Goal: Transaction & Acquisition: Purchase product/service

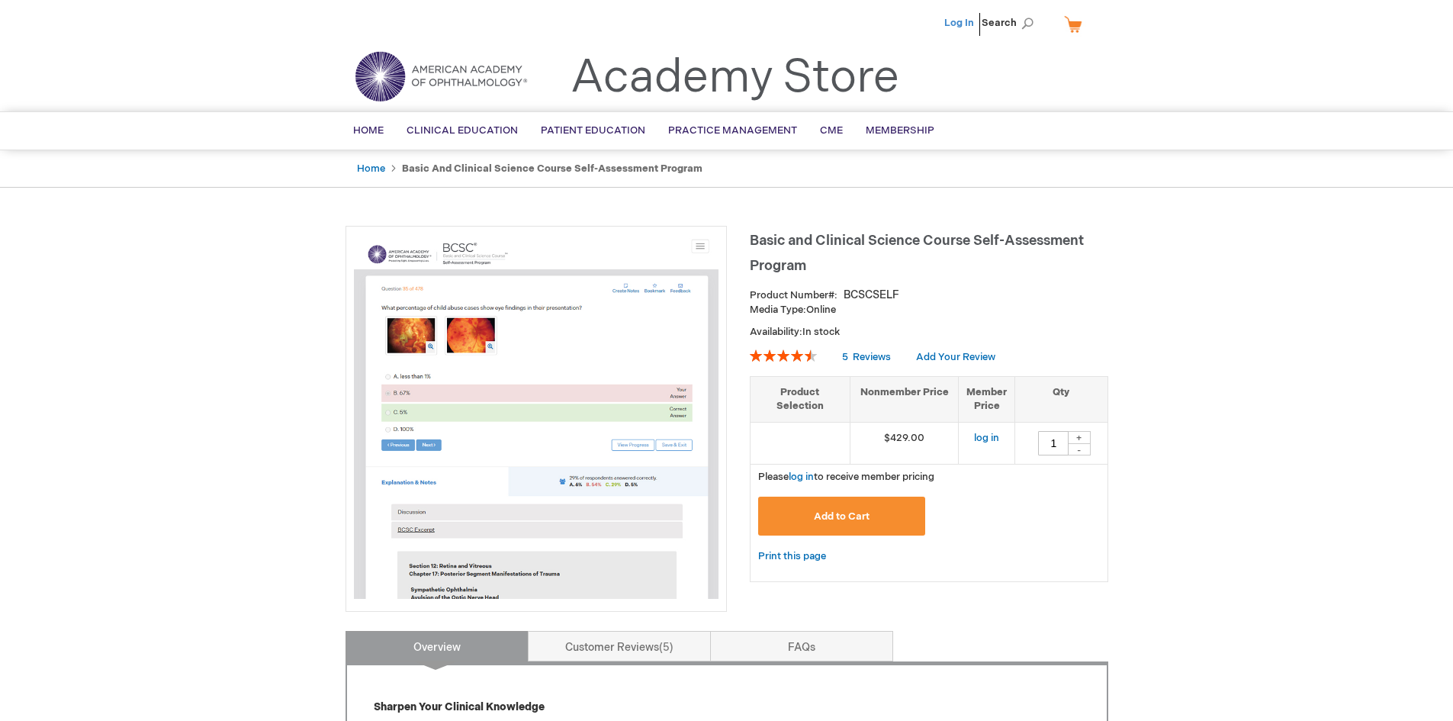
click at [966, 22] on link "Log In" at bounding box center [959, 23] width 30 height 12
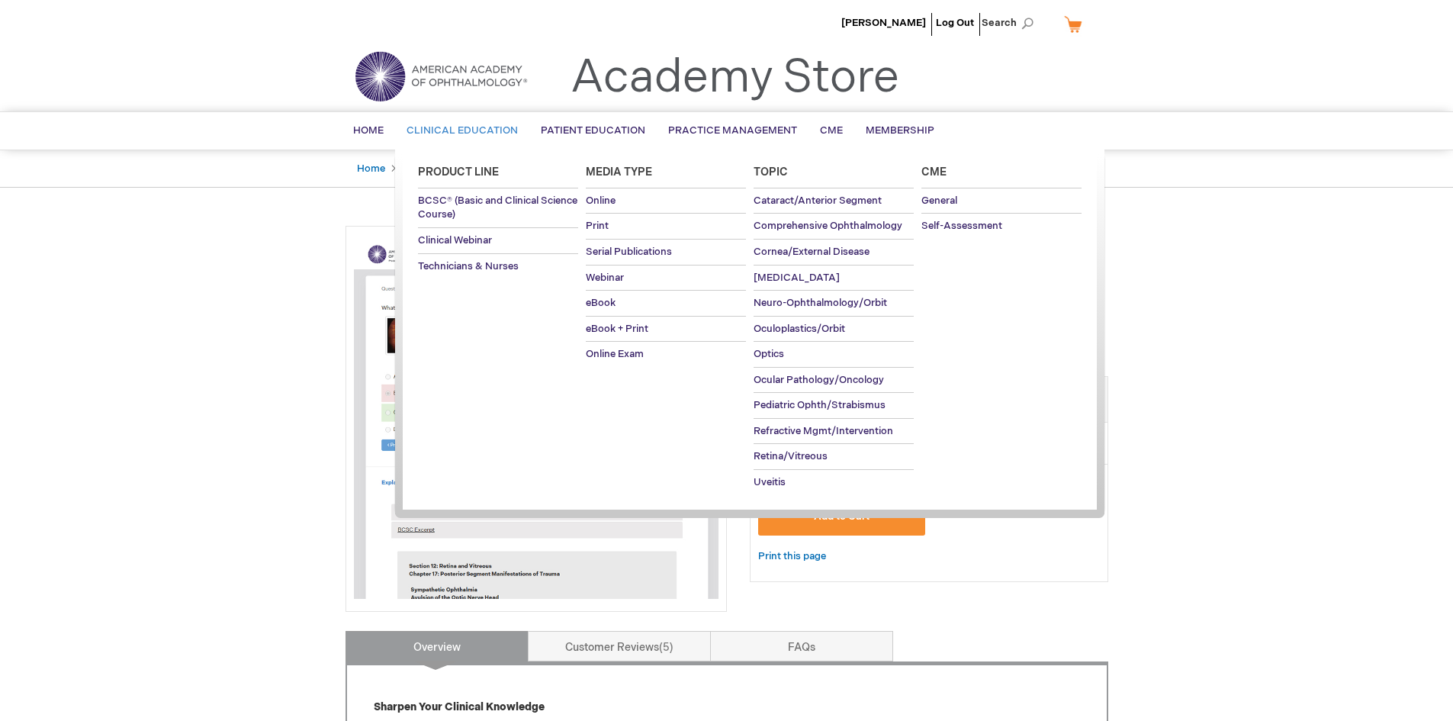
click at [455, 128] on span "Clinical Education" at bounding box center [462, 130] width 111 height 12
click at [448, 201] on span "BCSC® (Basic and Clinical Science Course)" at bounding box center [497, 208] width 159 height 27
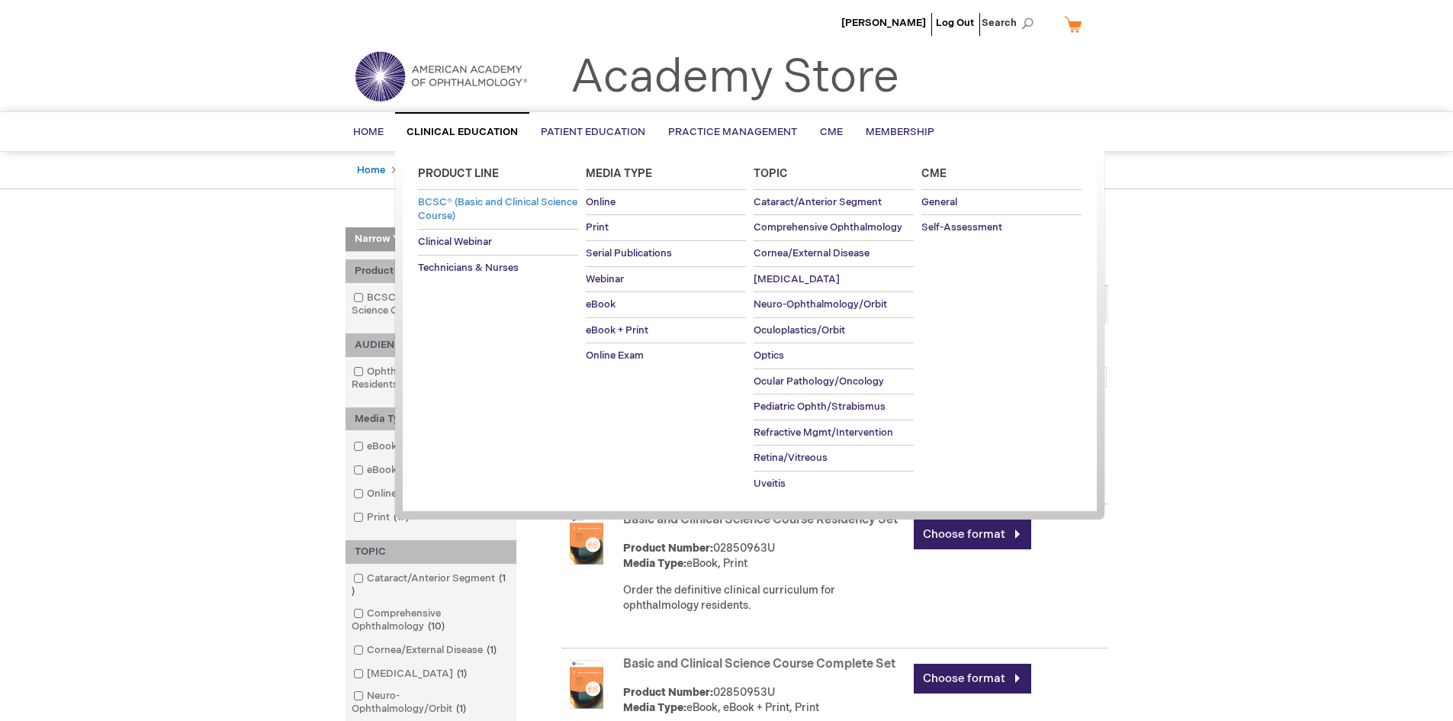
click at [461, 200] on span "BCSC® (Basic and Clinical Science Course)" at bounding box center [497, 209] width 159 height 27
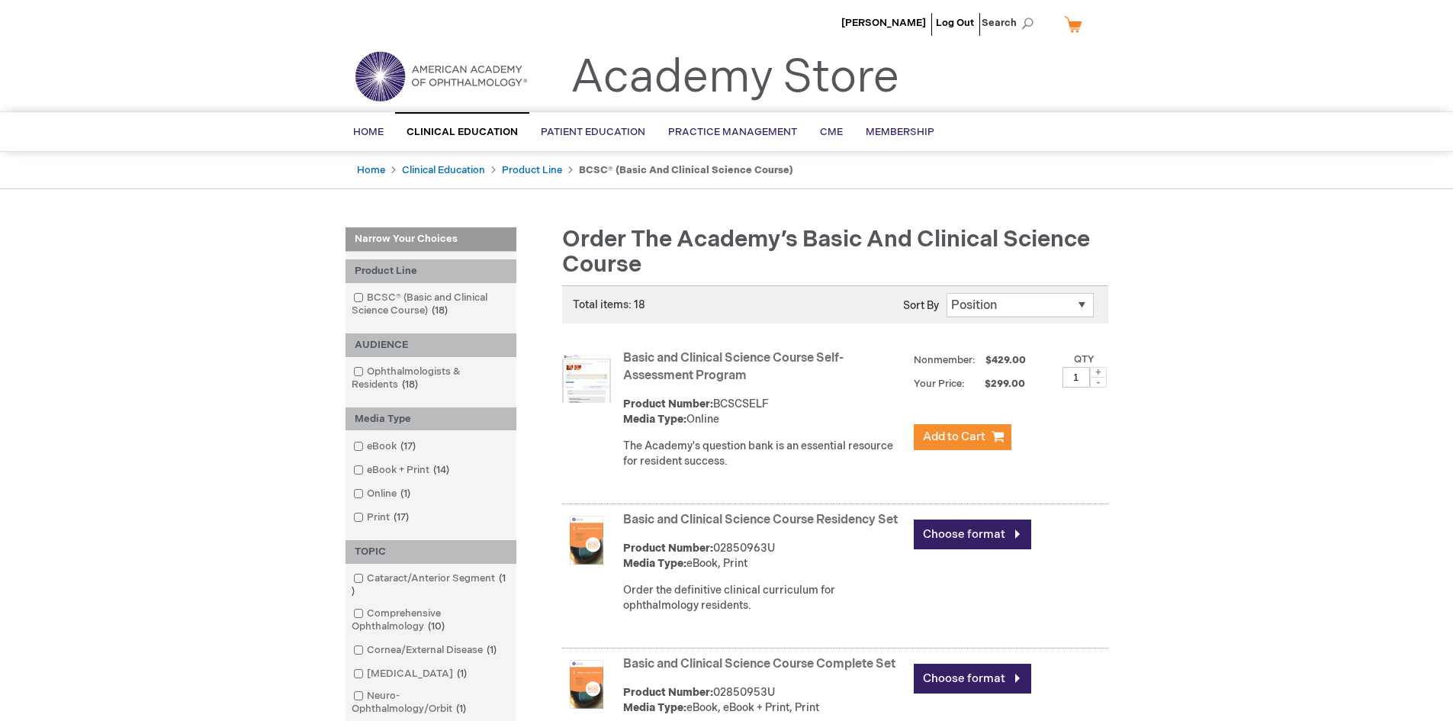
click at [582, 380] on img at bounding box center [586, 378] width 49 height 49
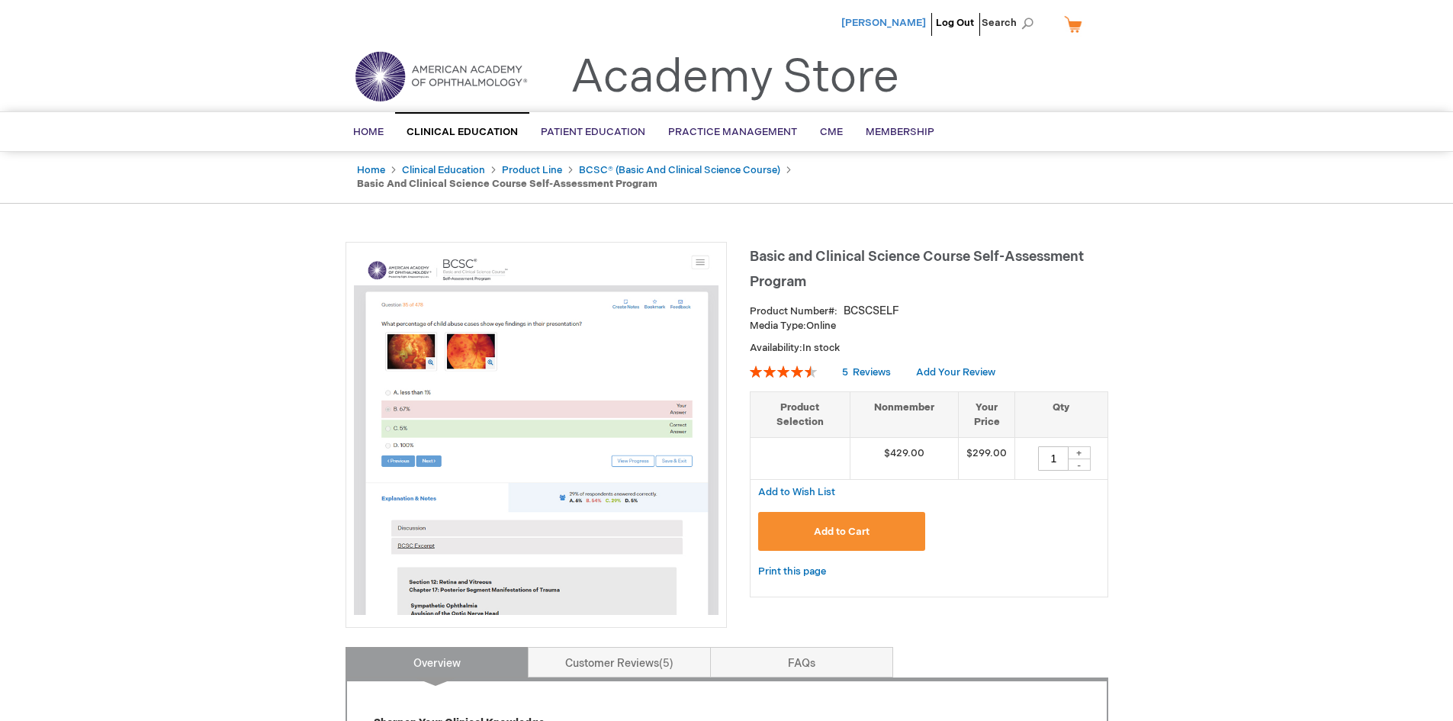
click at [890, 27] on span "[PERSON_NAME]" at bounding box center [883, 23] width 85 height 12
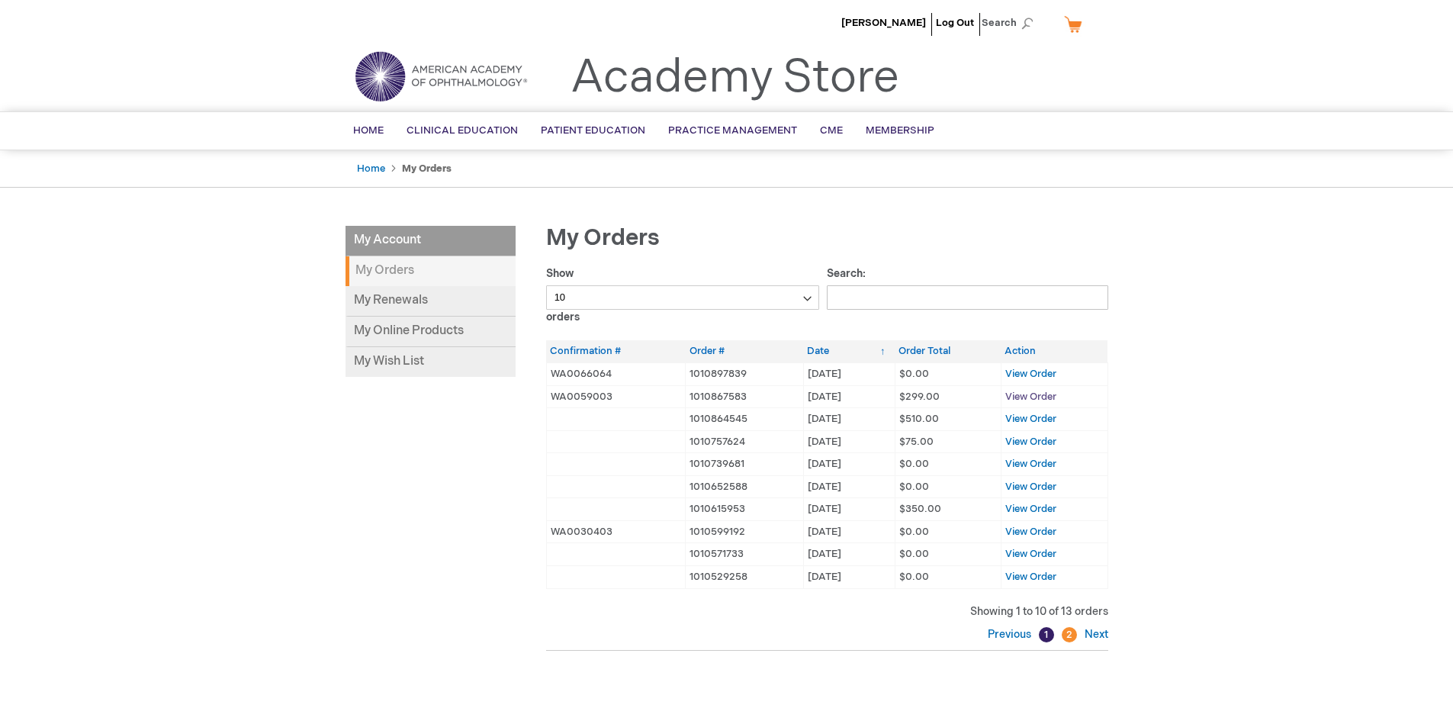
click at [1020, 398] on span "View Order" at bounding box center [1030, 397] width 51 height 12
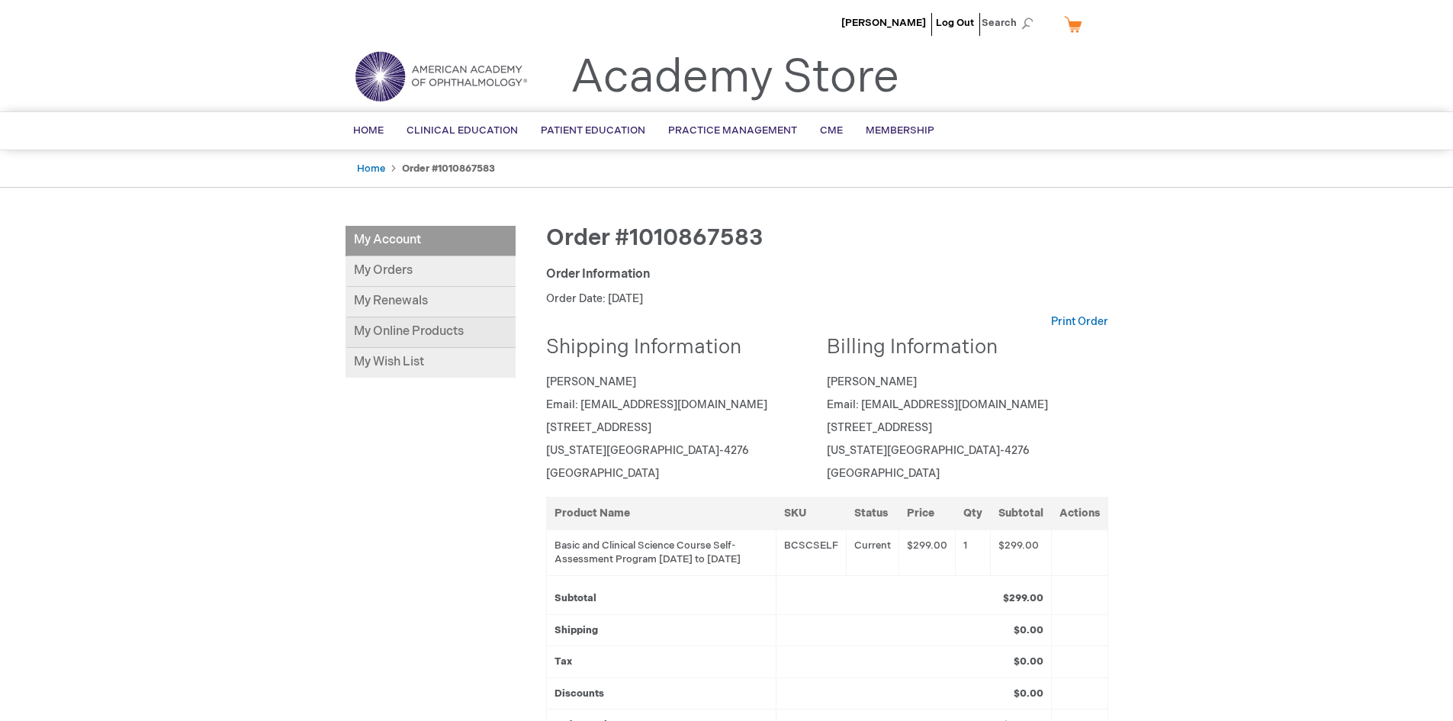
click at [411, 337] on link "My Online Products" at bounding box center [431, 332] width 170 height 31
